Goal: Transaction & Acquisition: Purchase product/service

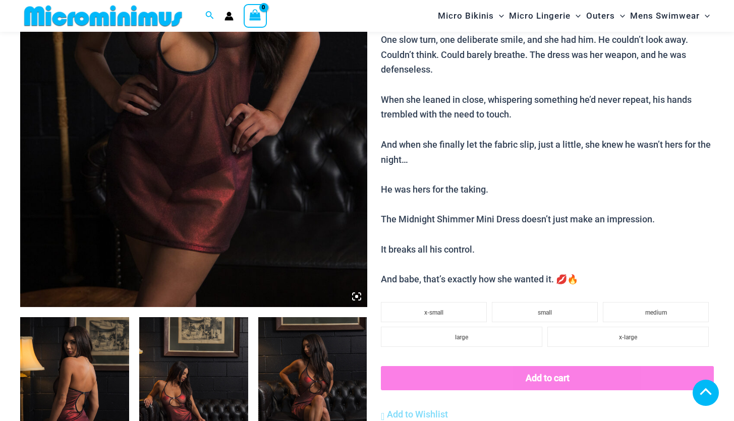
scroll to position [339, 0]
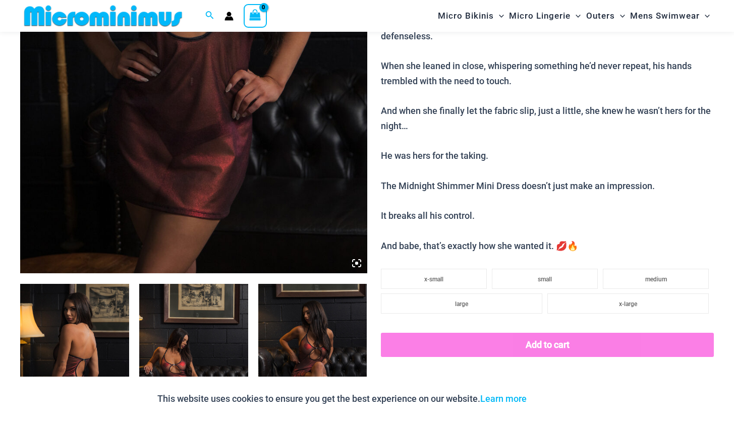
click at [73, 304] on img at bounding box center [74, 365] width 109 height 163
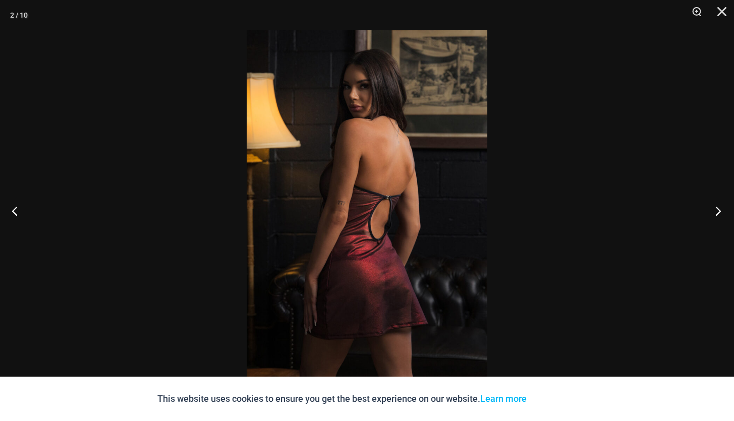
click at [720, 211] on button "Next" at bounding box center [715, 211] width 38 height 50
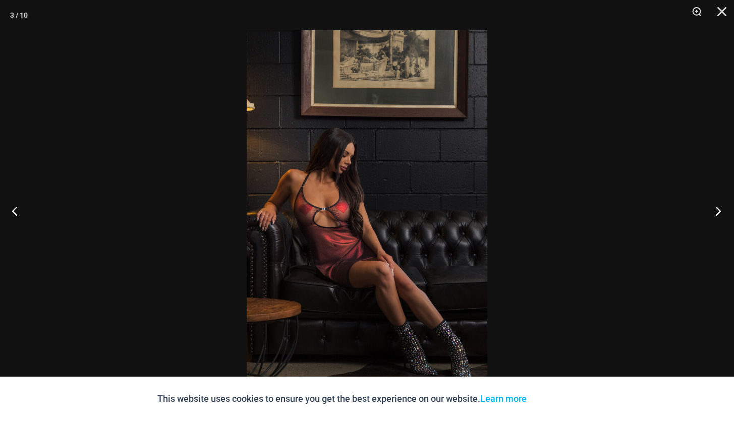
click at [720, 211] on button "Next" at bounding box center [715, 211] width 38 height 50
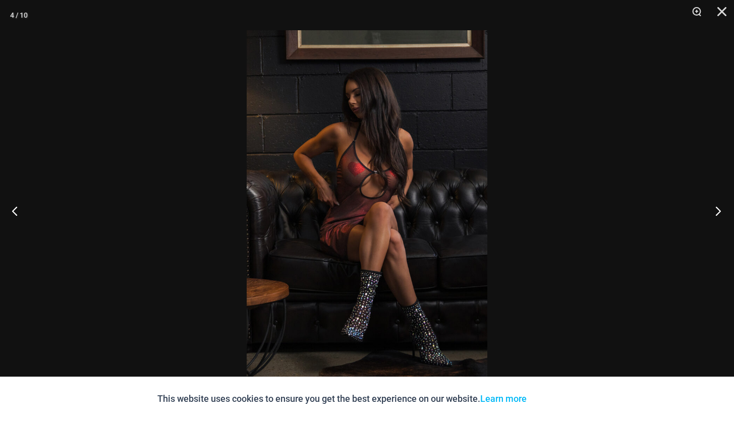
click at [720, 211] on button "Next" at bounding box center [715, 211] width 38 height 50
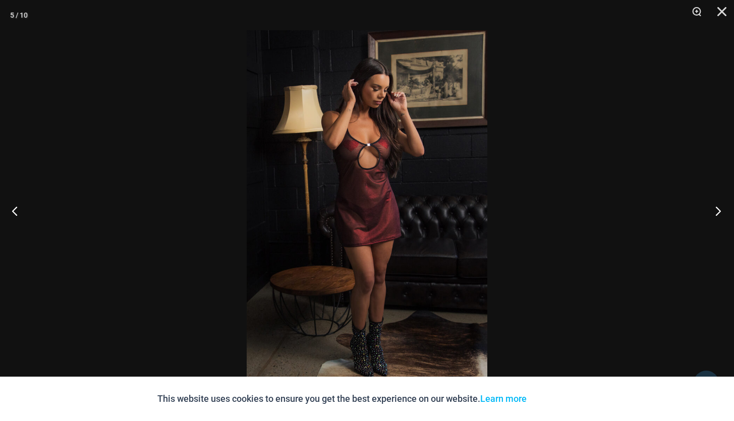
click at [720, 211] on button "Next" at bounding box center [715, 211] width 38 height 50
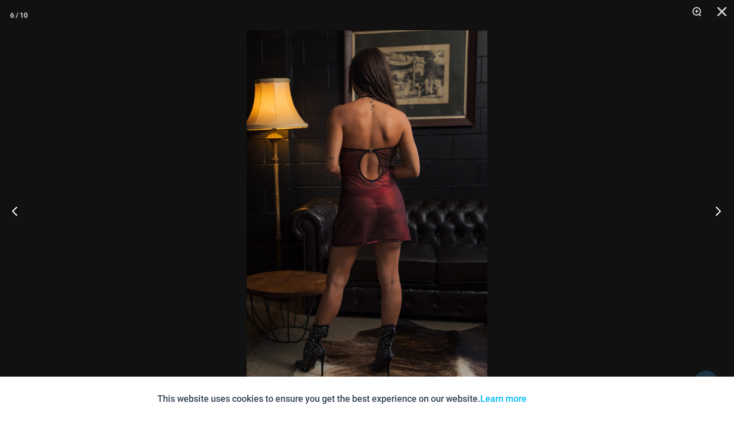
click at [720, 211] on button "Next" at bounding box center [715, 211] width 38 height 50
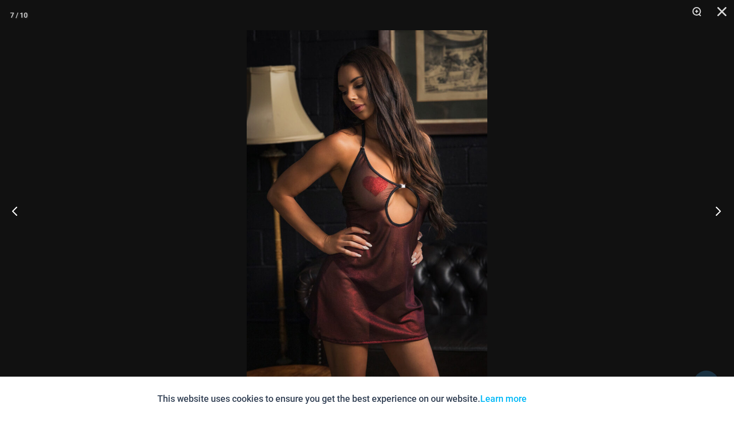
click at [720, 211] on button "Next" at bounding box center [715, 211] width 38 height 50
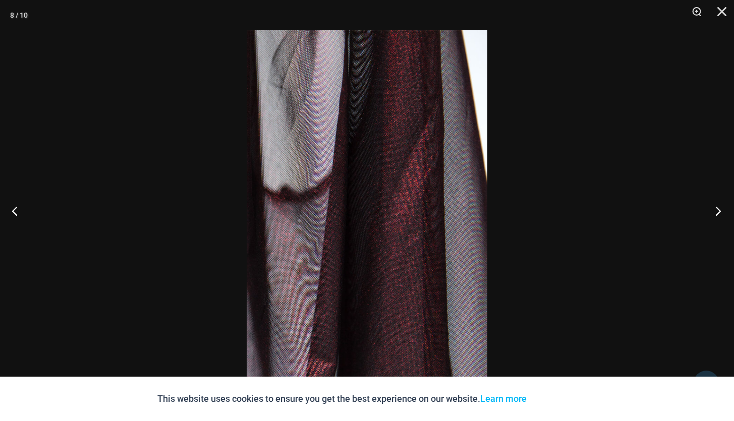
click at [720, 211] on button "Next" at bounding box center [715, 211] width 38 height 50
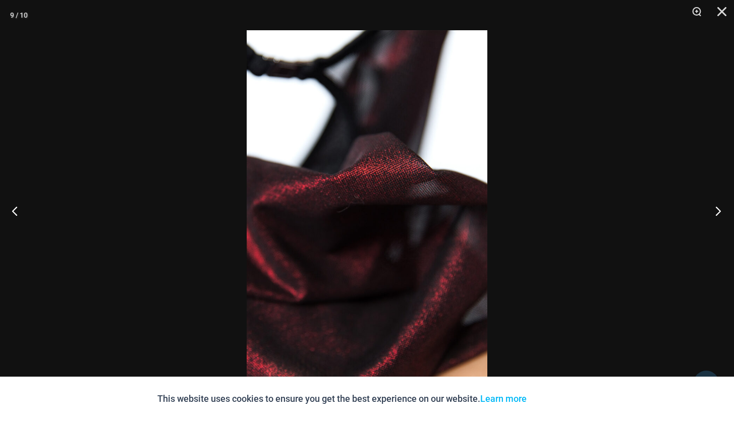
click at [720, 211] on button "Next" at bounding box center [715, 211] width 38 height 50
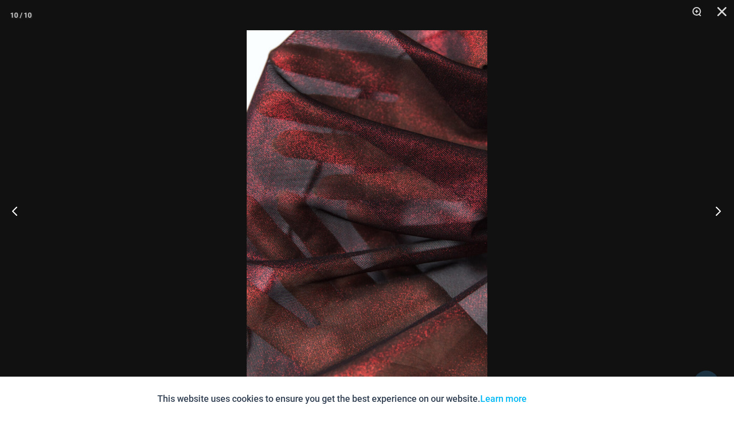
click at [720, 211] on button "Next" at bounding box center [715, 211] width 38 height 50
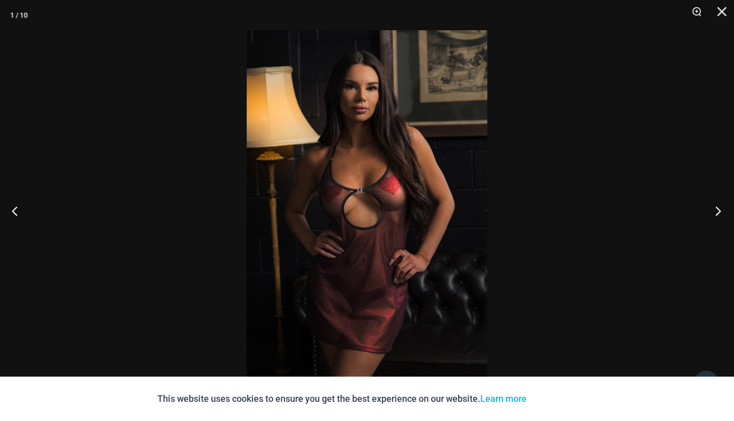
click at [720, 211] on button "Next" at bounding box center [715, 211] width 38 height 50
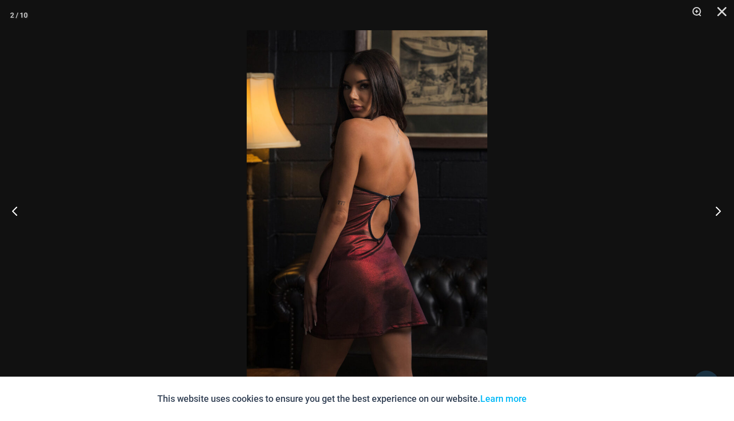
click at [720, 211] on button "Next" at bounding box center [715, 211] width 38 height 50
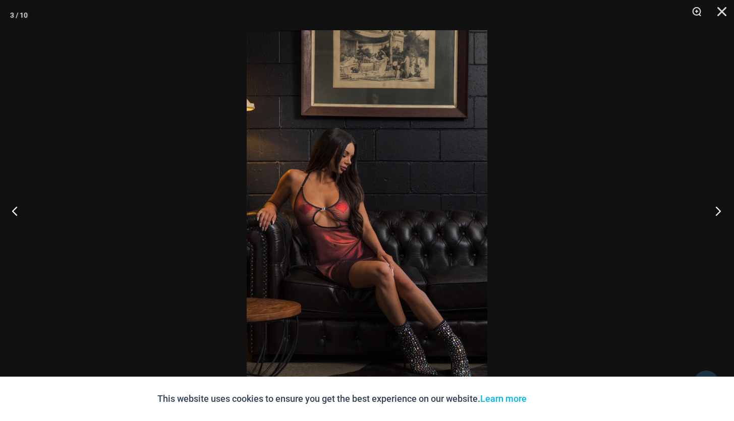
click at [720, 211] on button "Next" at bounding box center [715, 211] width 38 height 50
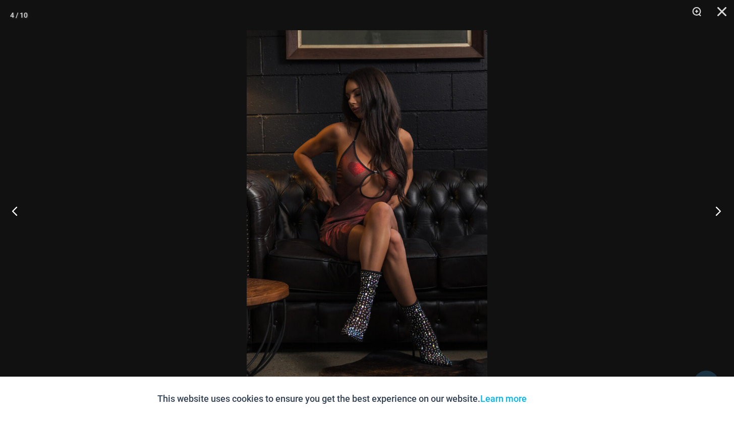
click at [720, 211] on button "Next" at bounding box center [715, 211] width 38 height 50
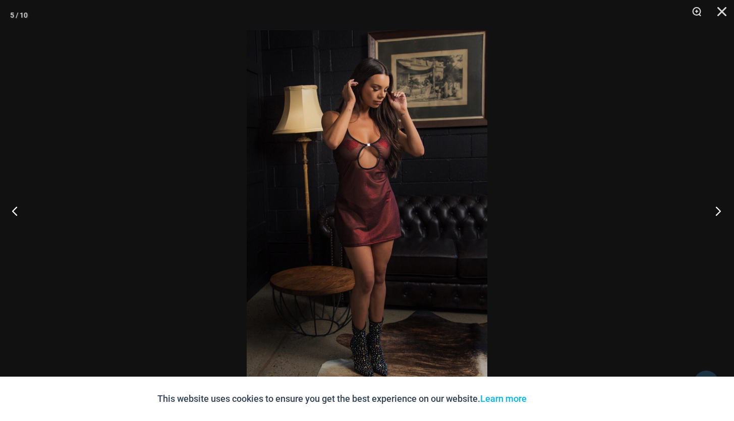
click at [720, 211] on button "Next" at bounding box center [715, 211] width 38 height 50
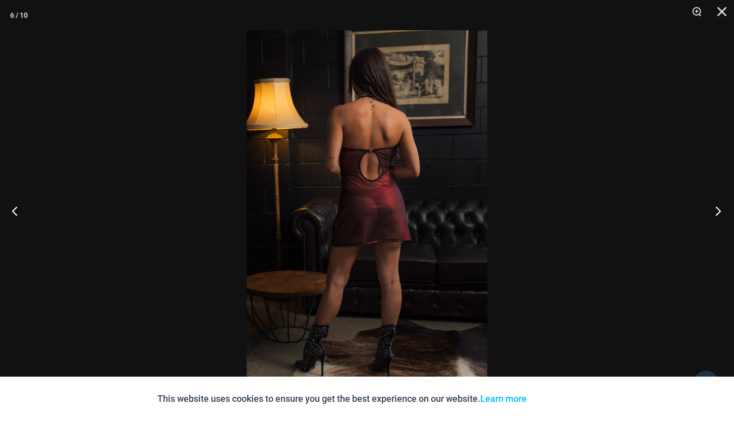
click at [720, 211] on button "Next" at bounding box center [715, 211] width 38 height 50
